Goal: Information Seeking & Learning: Learn about a topic

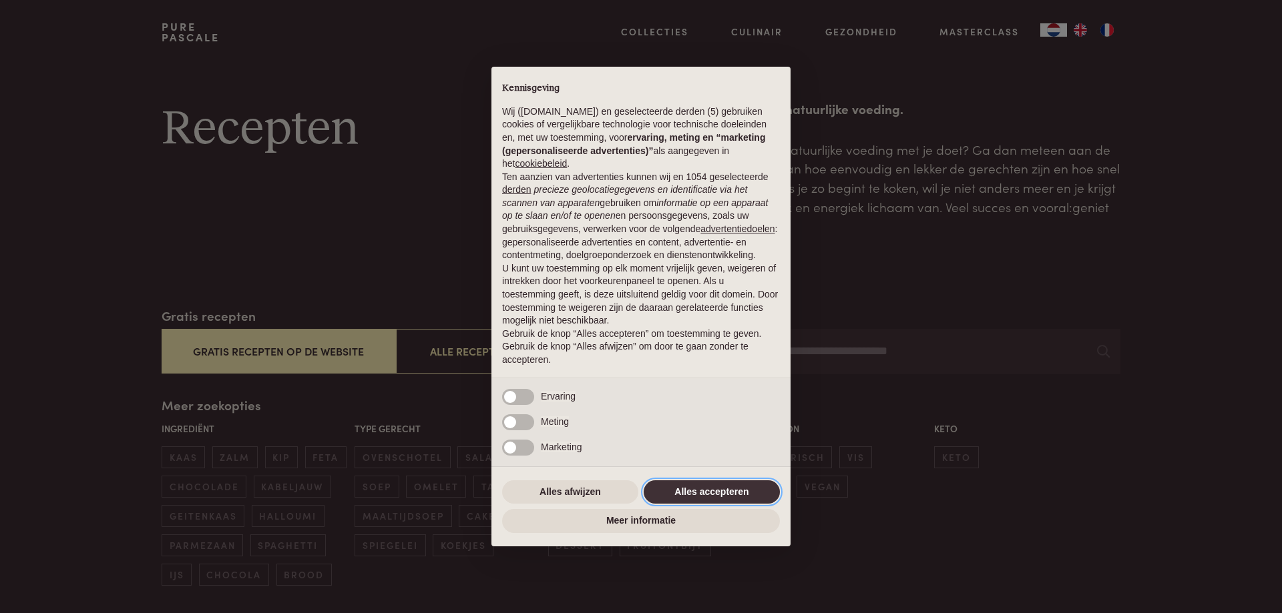
click at [711, 488] on button "Alles accepteren" at bounding box center [711, 493] width 136 height 24
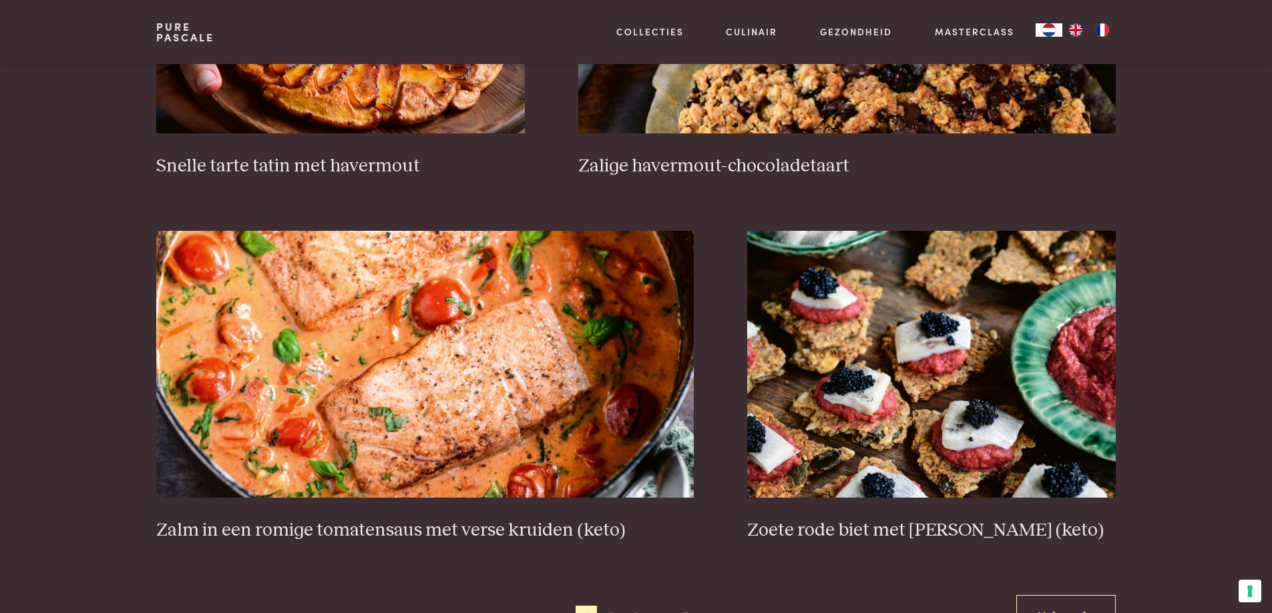
scroll to position [2269, 0]
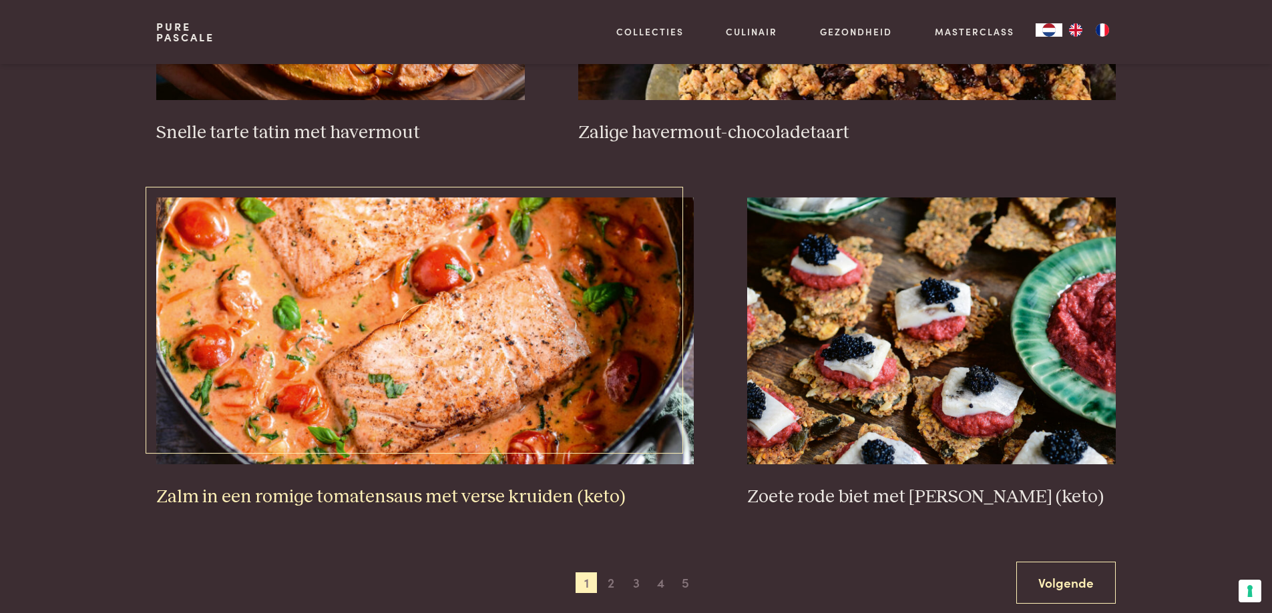
click at [532, 386] on img at bounding box center [424, 331] width 537 height 267
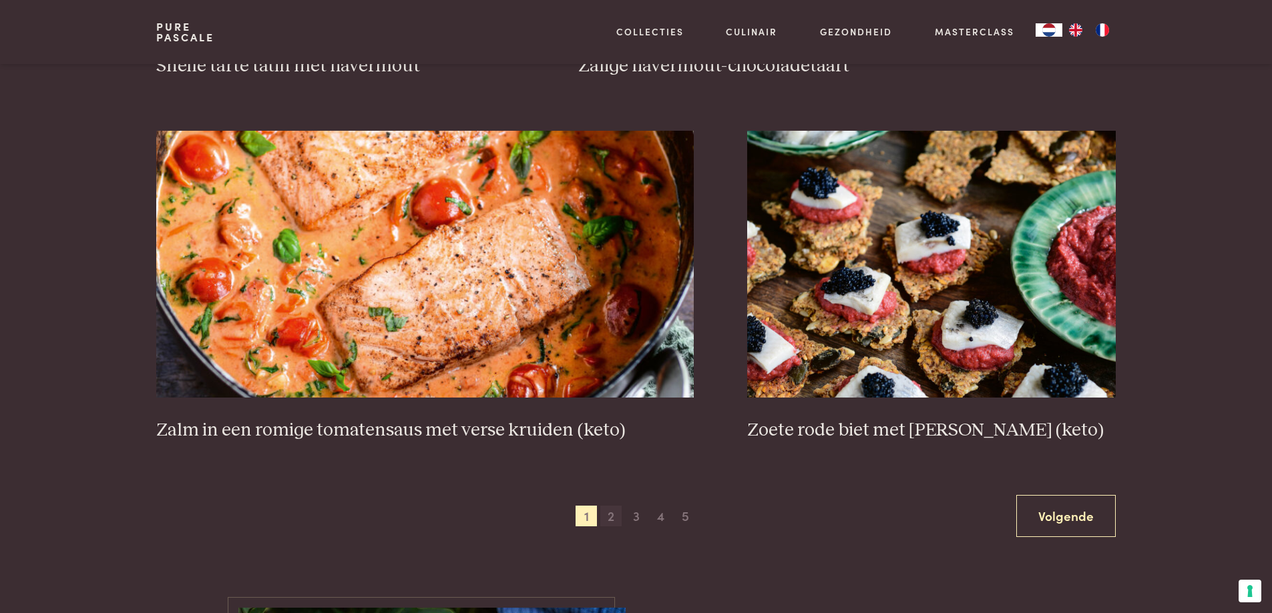
click at [612, 511] on span "2" at bounding box center [610, 516] width 21 height 21
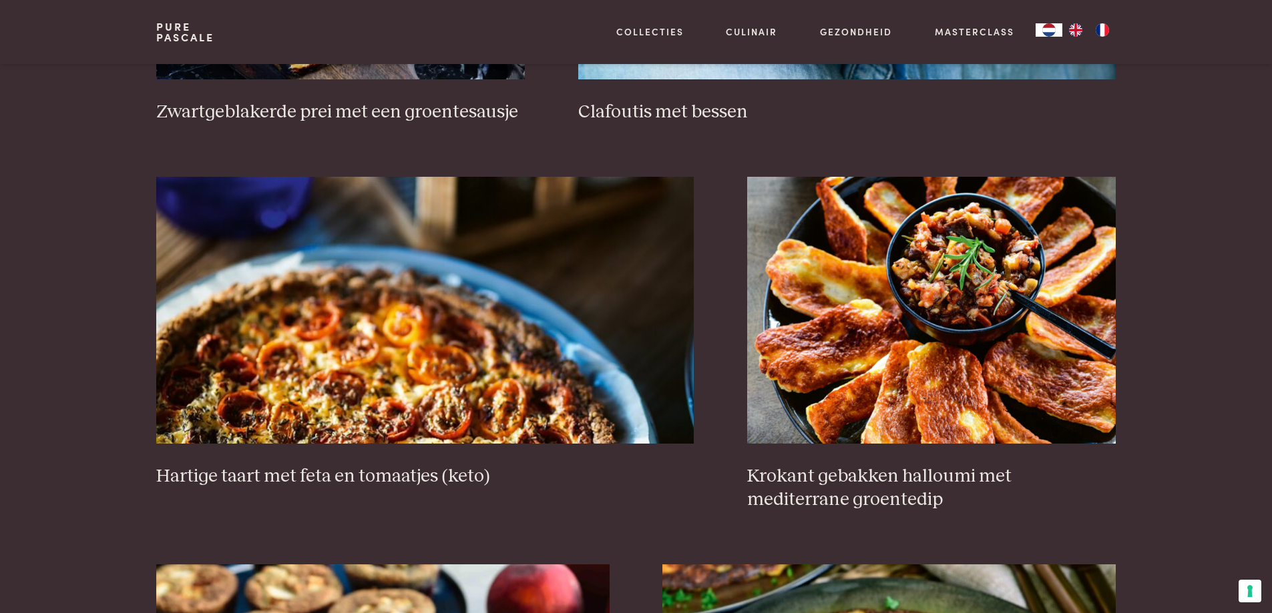
scroll to position [1174, 0]
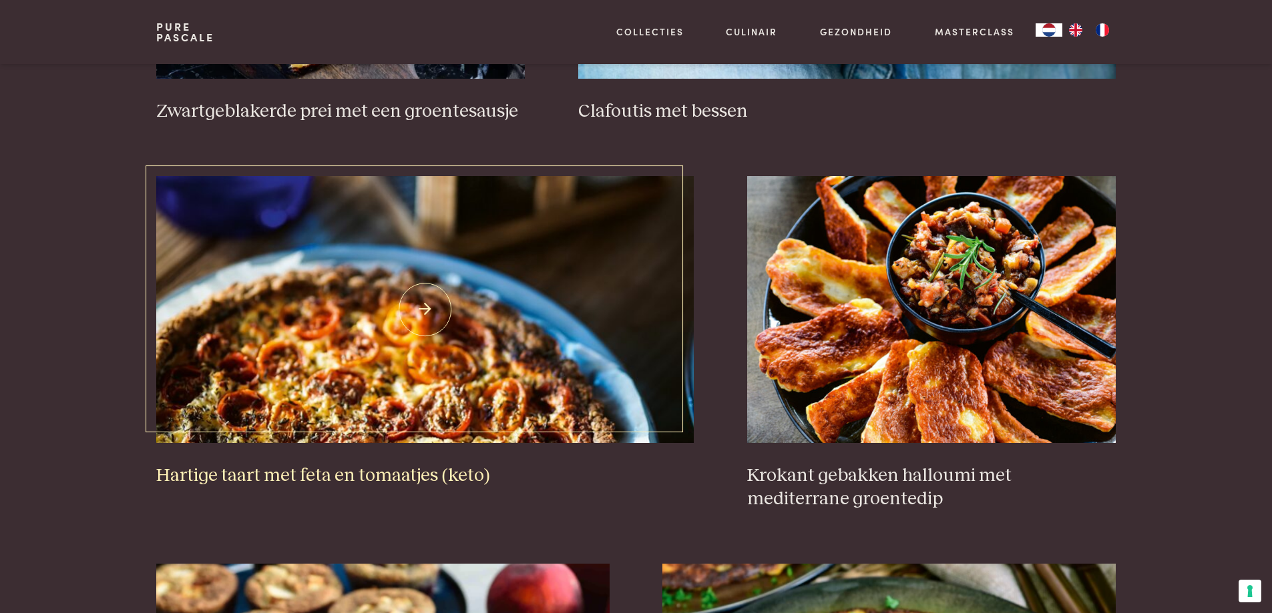
click at [433, 408] on img at bounding box center [424, 309] width 537 height 267
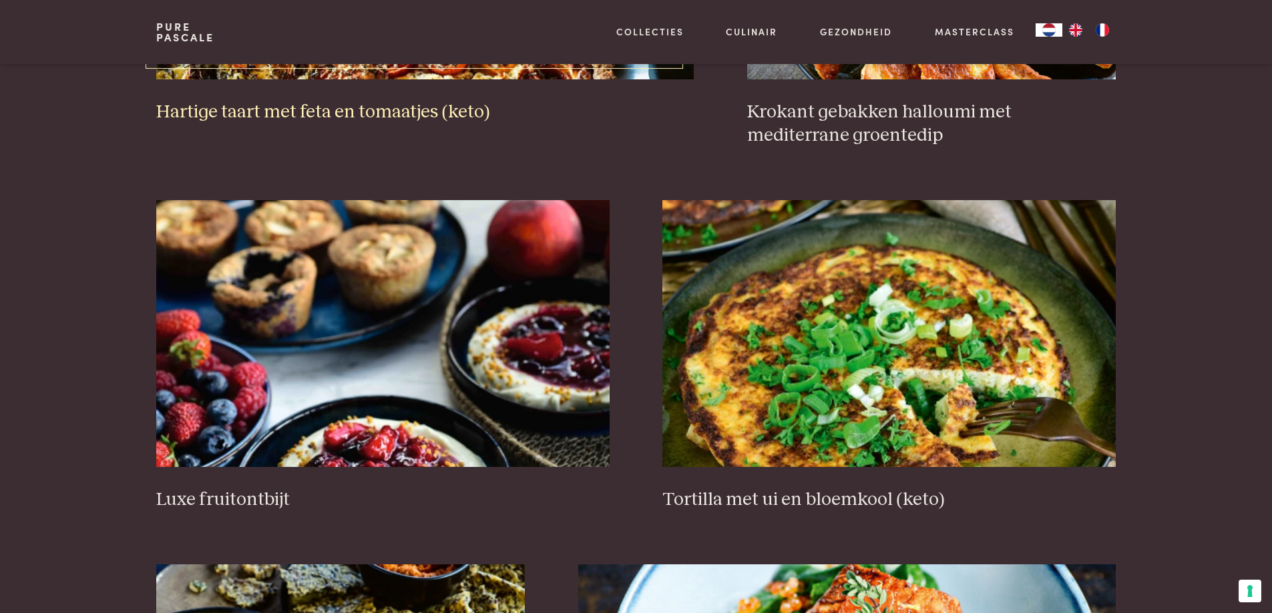
scroll to position [1575, 0]
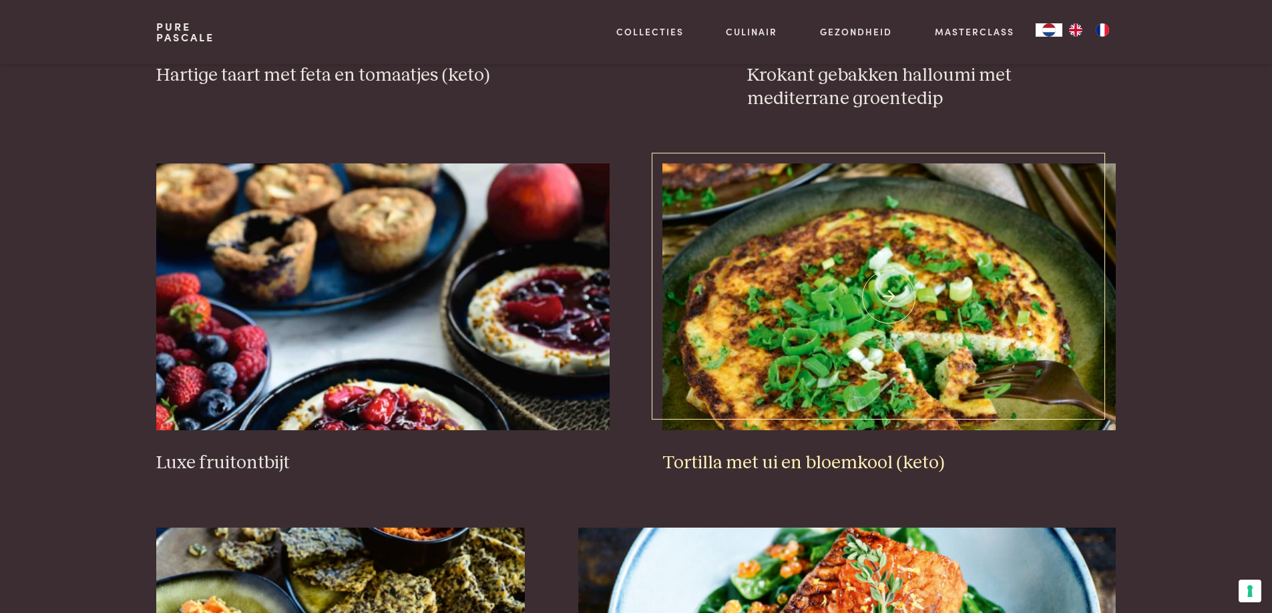
click at [815, 463] on h3 "Tortilla met ui en bloemkool (keto)" at bounding box center [888, 463] width 453 height 23
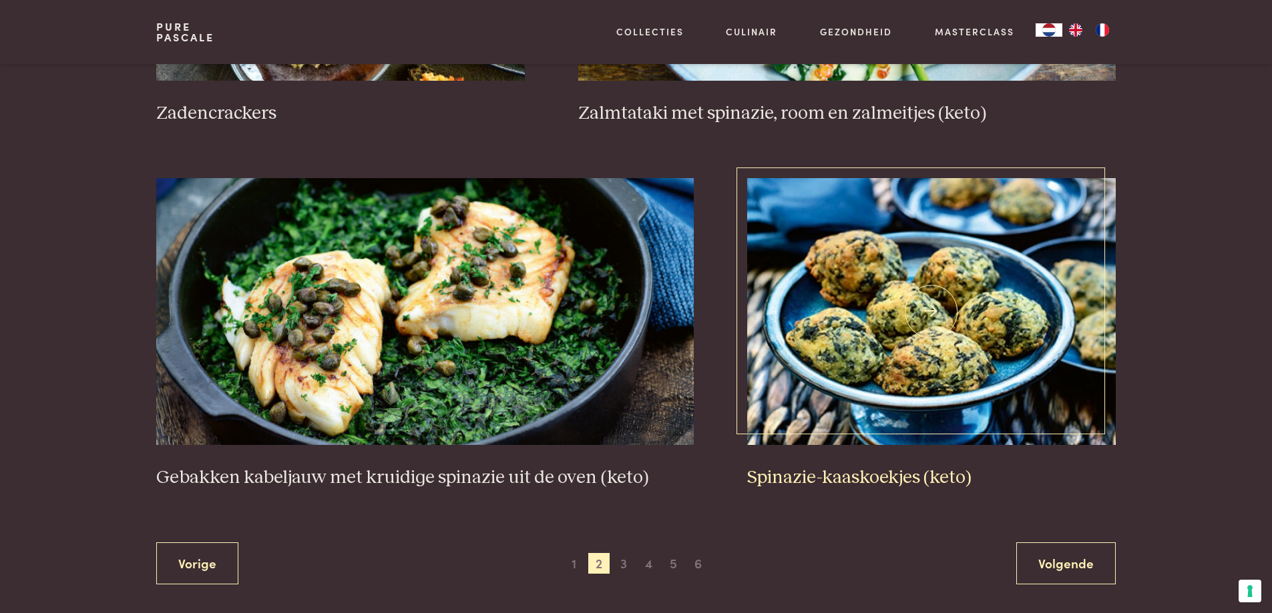
scroll to position [2309, 0]
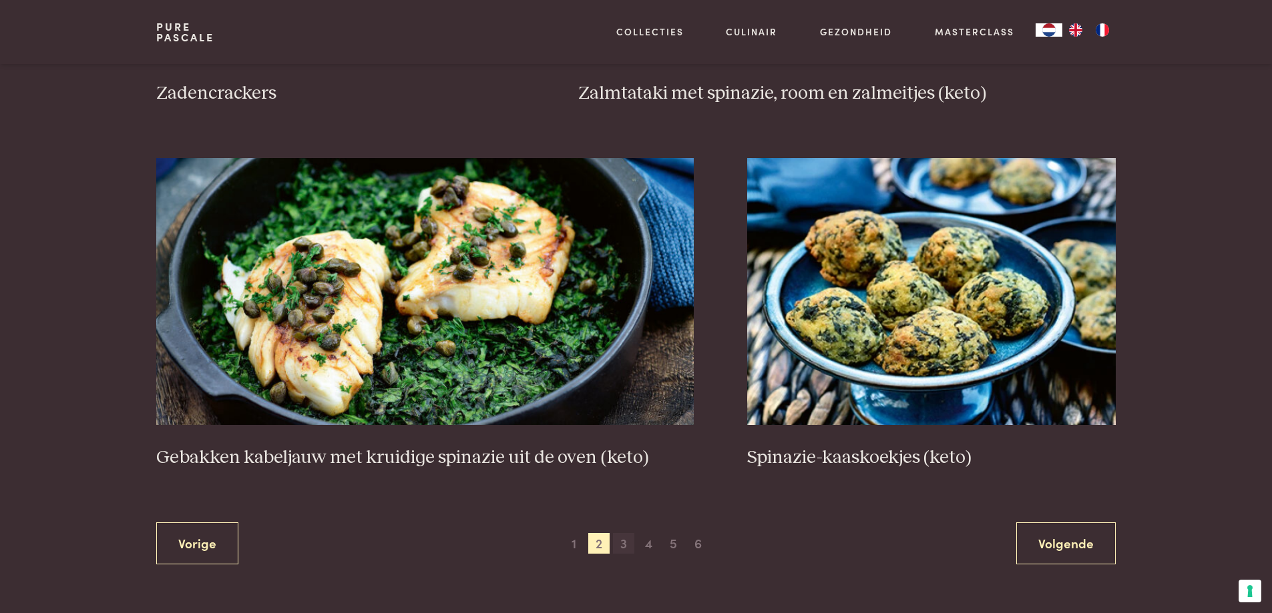
click at [627, 550] on span "3" at bounding box center [623, 543] width 21 height 21
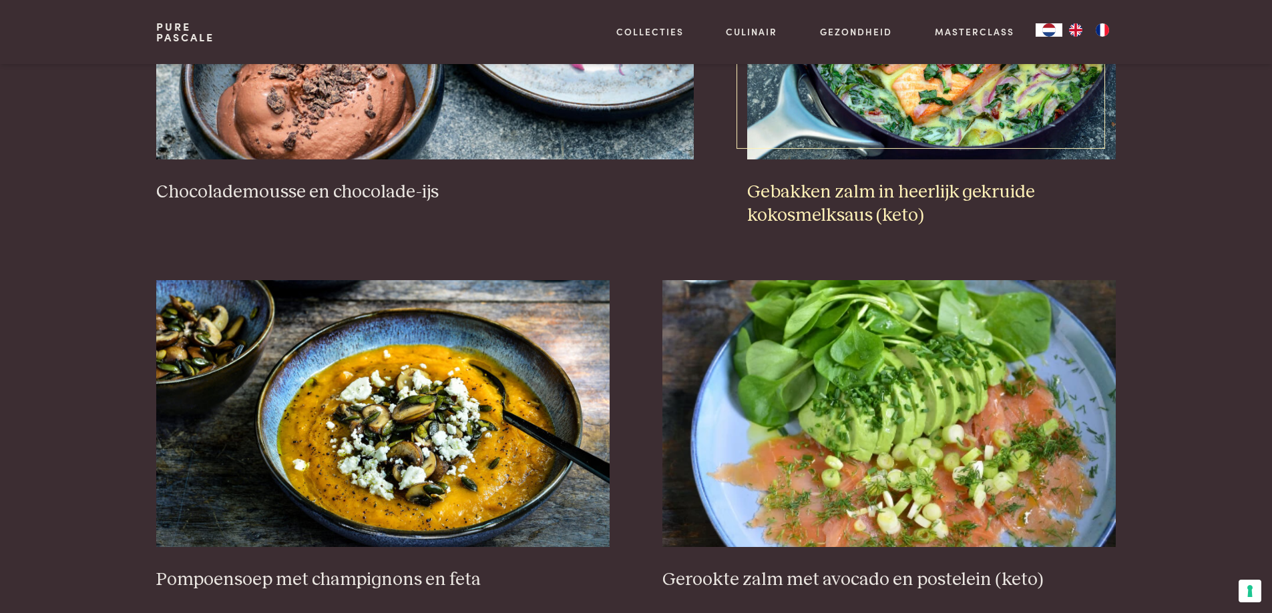
scroll to position [1508, 0]
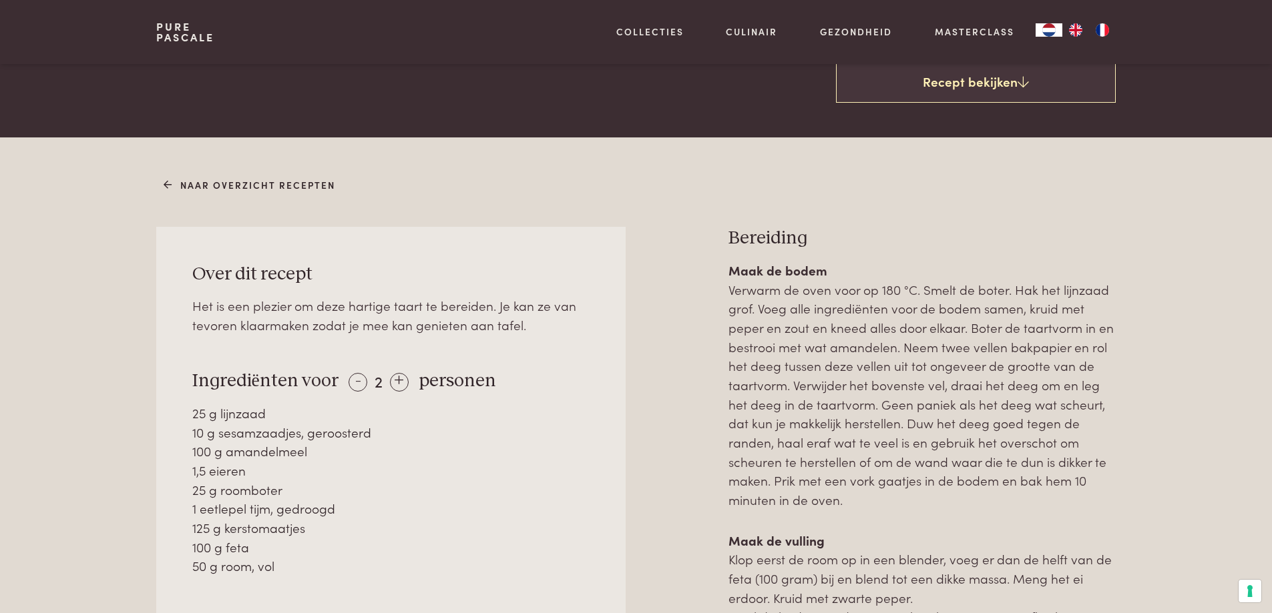
scroll to position [400, 0]
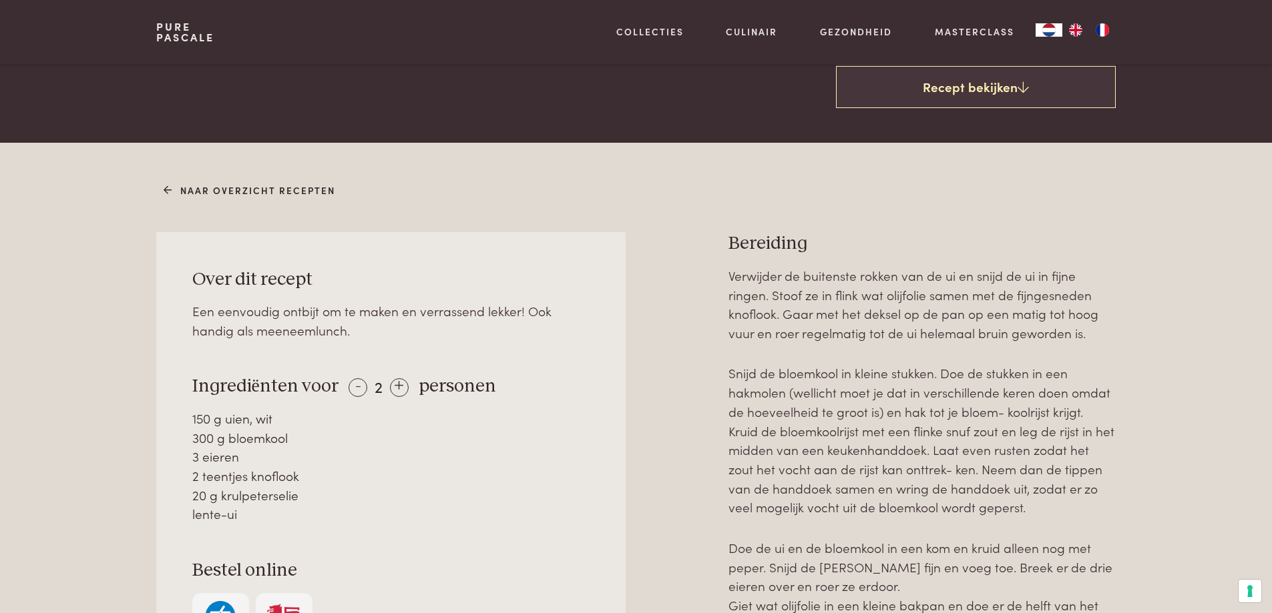
scroll to position [467, 0]
